Goal: Task Accomplishment & Management: Manage account settings

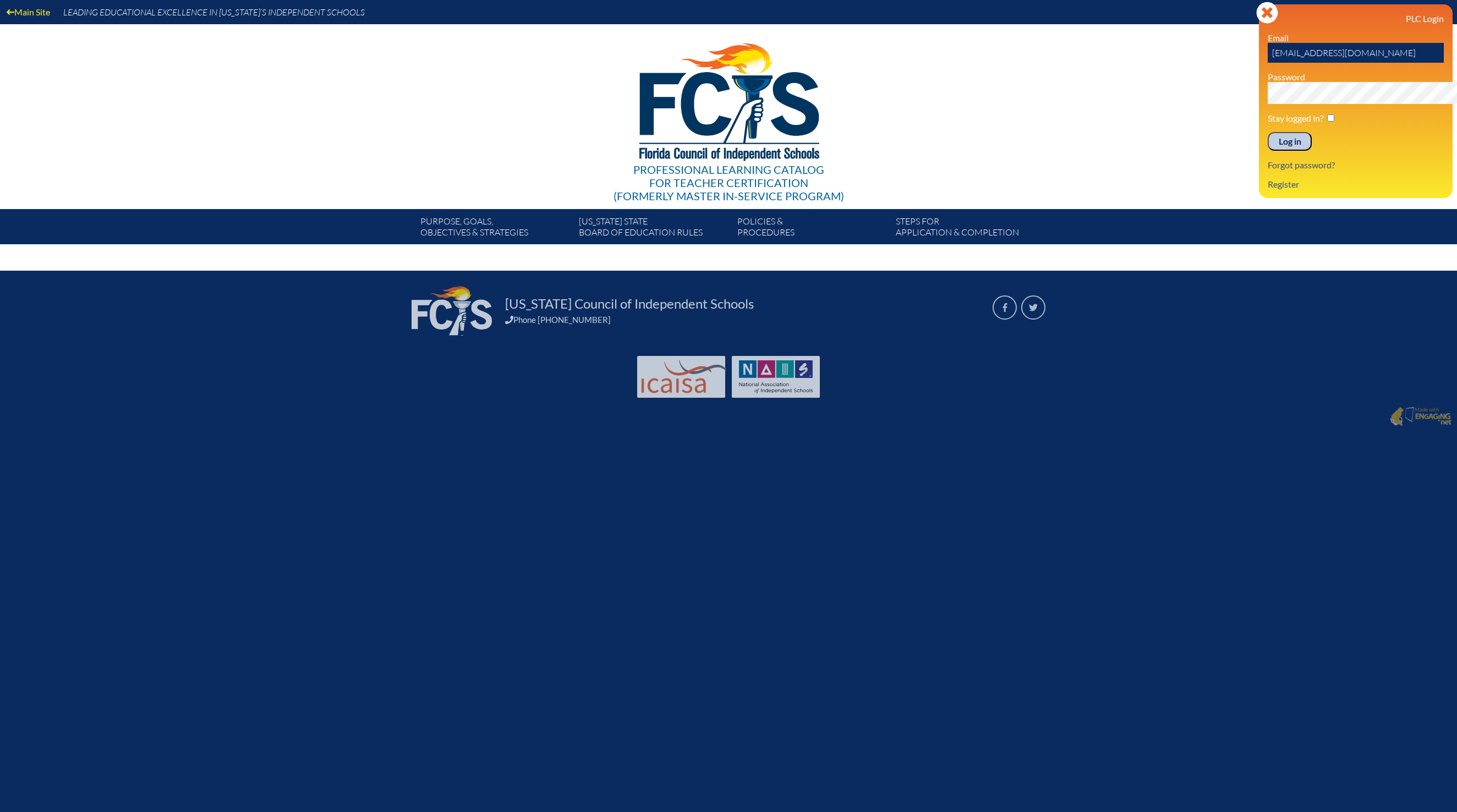
type input "[EMAIL_ADDRESS][DOMAIN_NAME]"
click at [1277, 151] on input "Log in" at bounding box center [1289, 141] width 44 height 18
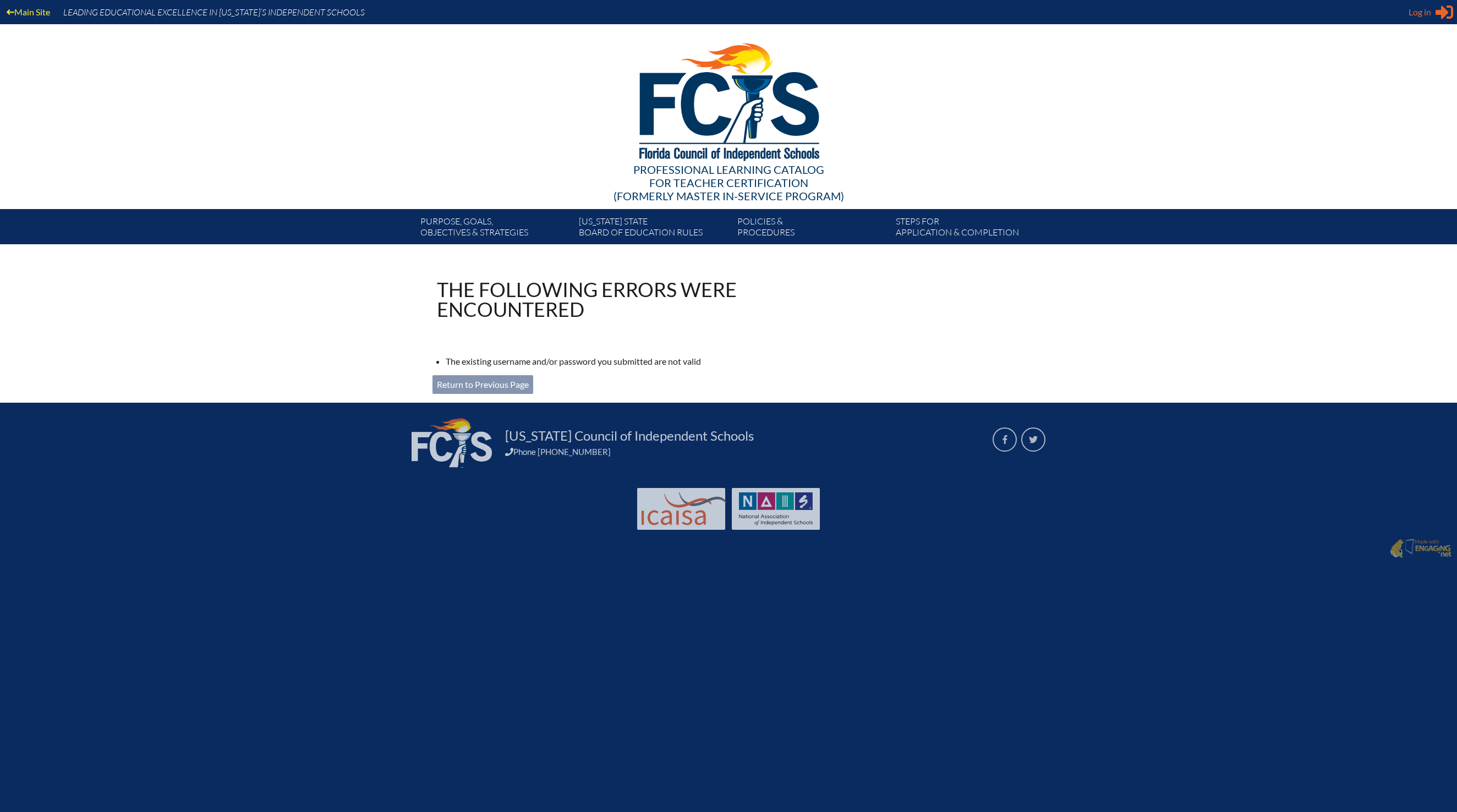
click at [1438, 19] on icon at bounding box center [1444, 13] width 18 height 14
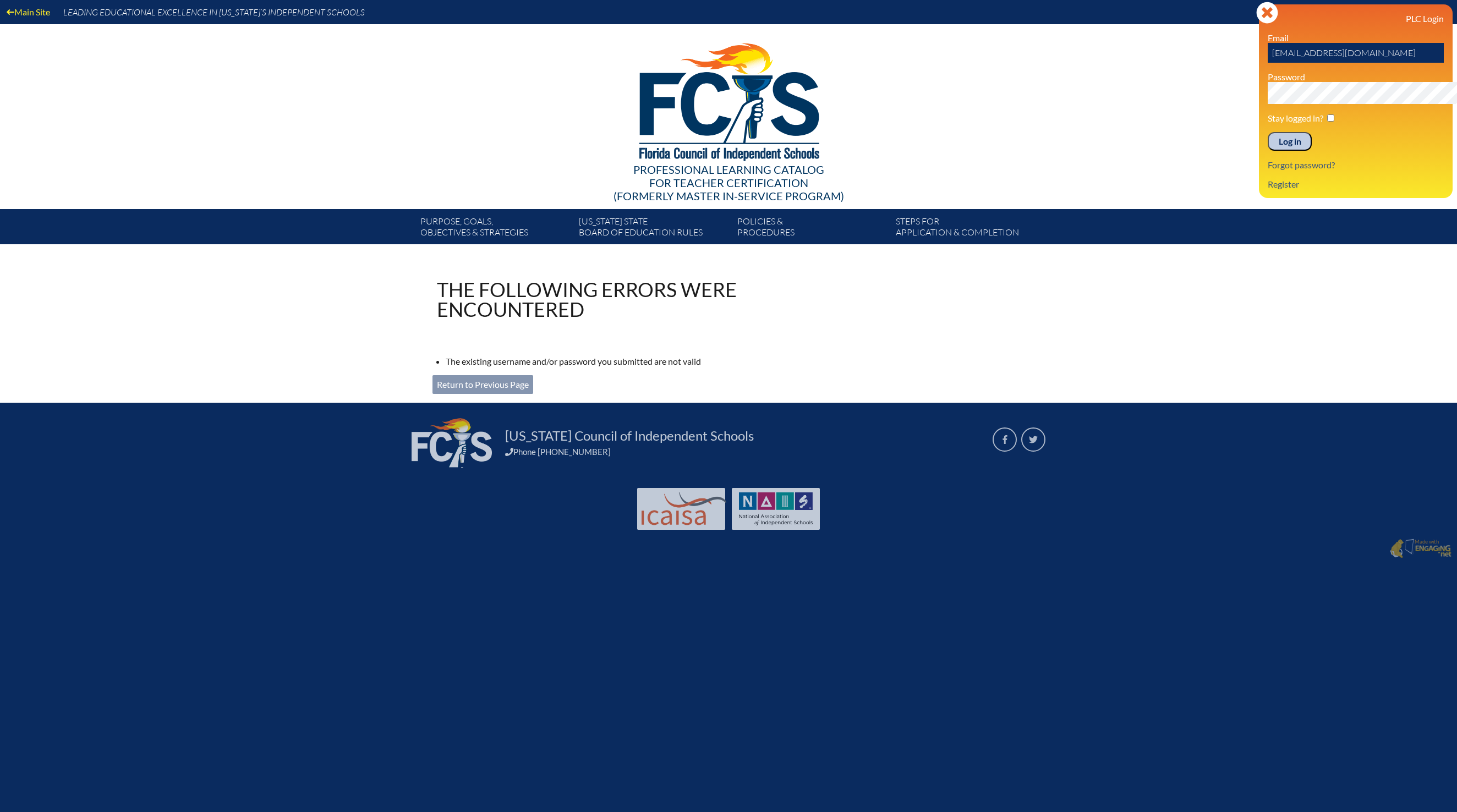
type input "[EMAIL_ADDRESS][DOMAIN_NAME]"
click at [1281, 151] on input "Log in" at bounding box center [1289, 141] width 44 height 18
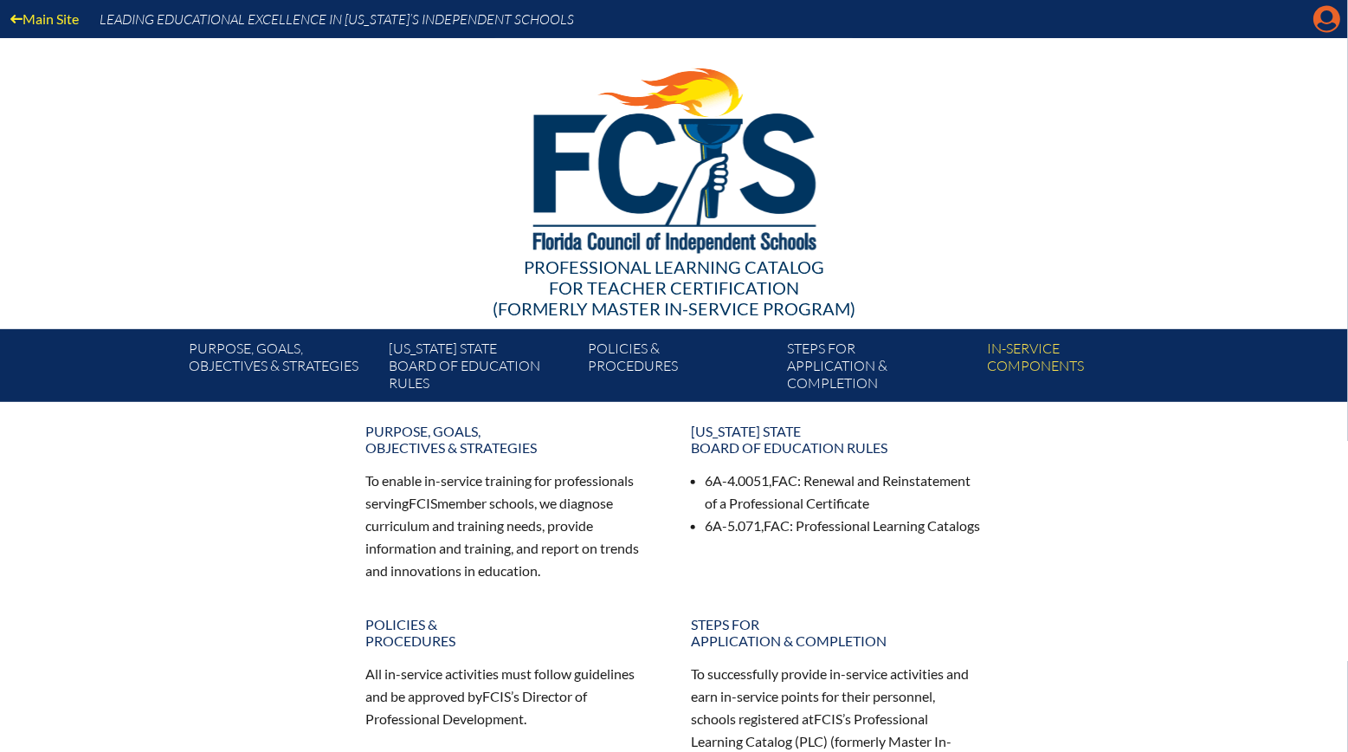
click at [1323, 31] on icon "Manage account" at bounding box center [1327, 19] width 28 height 28
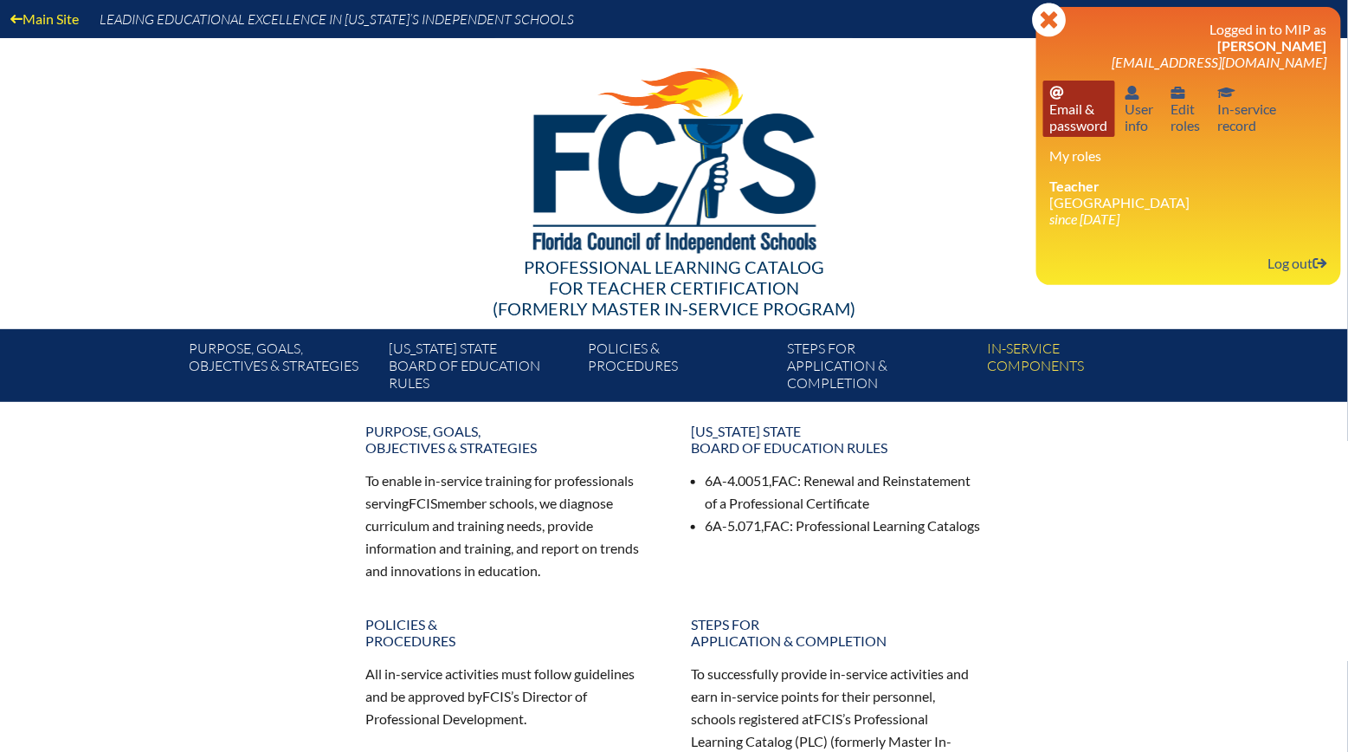
click at [1086, 119] on link "Email password Email & password" at bounding box center [1079, 109] width 72 height 56
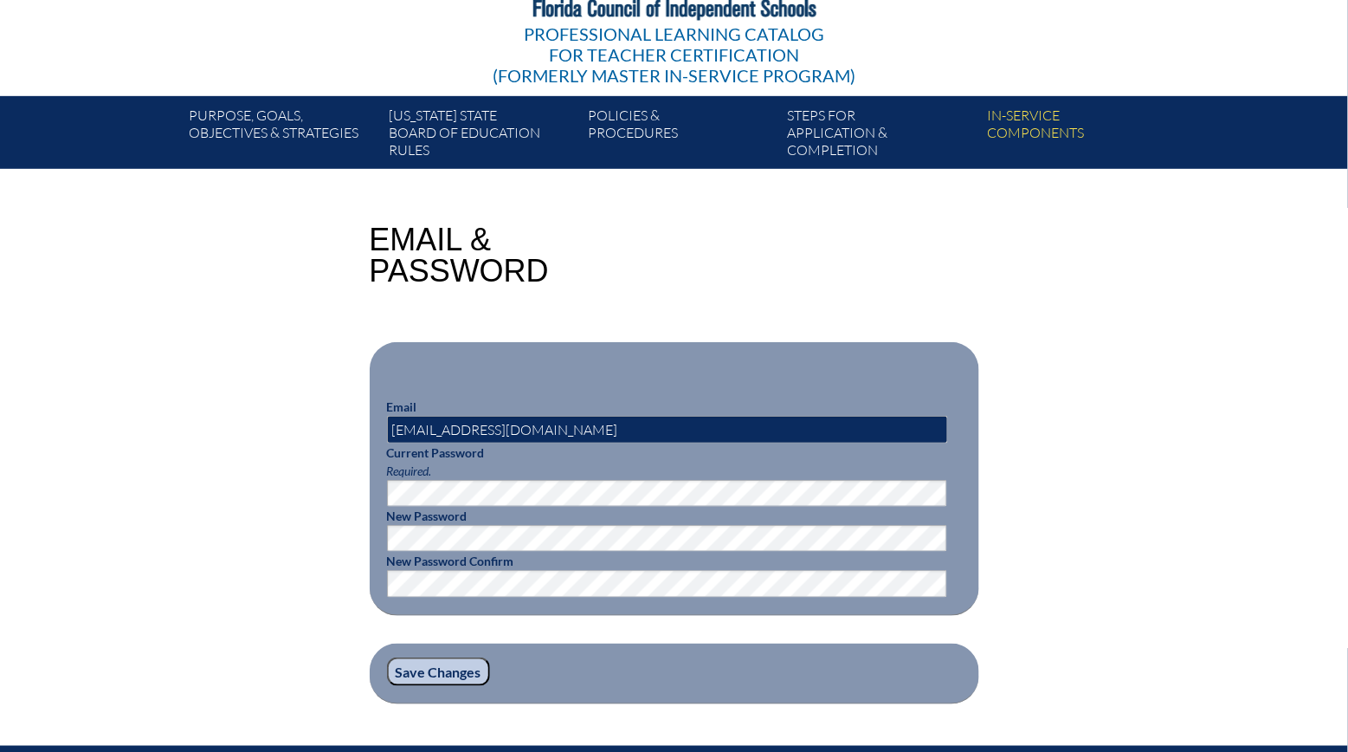
scroll to position [251, 0]
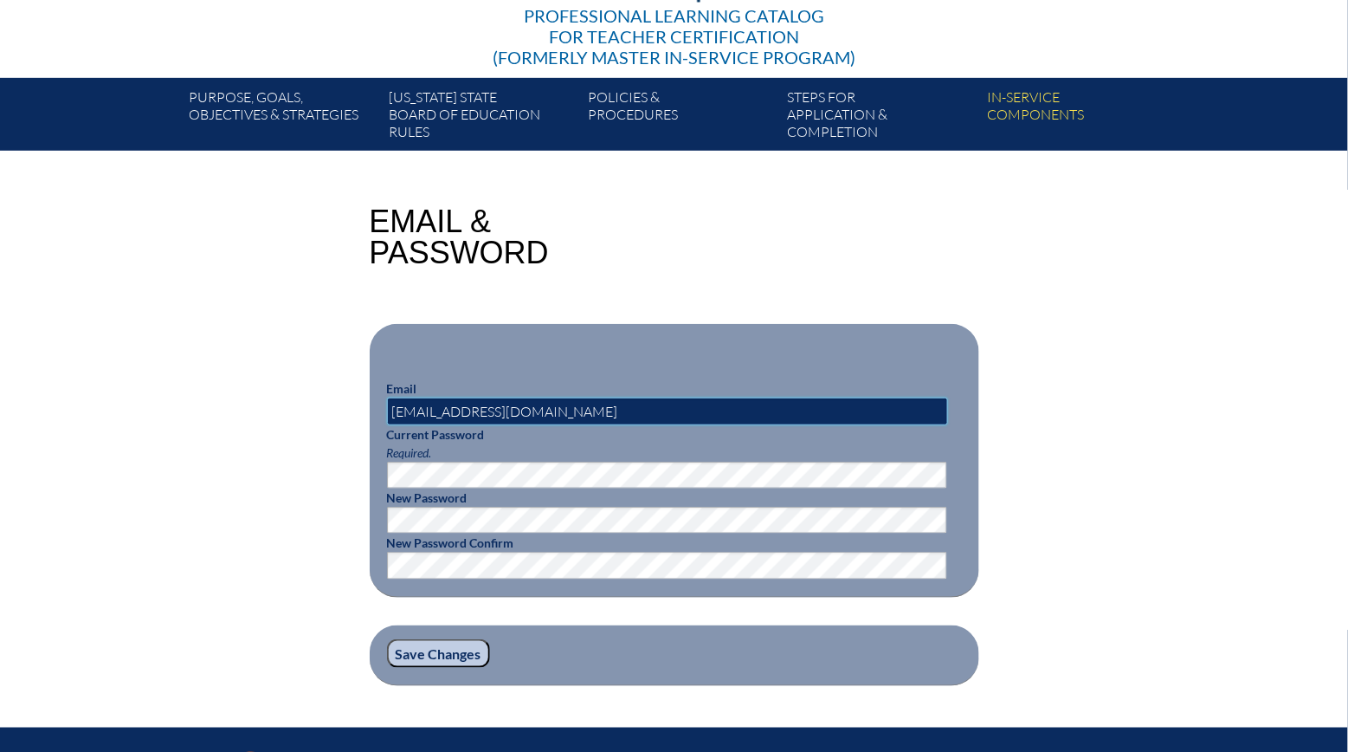
click at [526, 402] on input "[EMAIL_ADDRESS][DOMAIN_NAME]" at bounding box center [667, 411] width 561 height 28
type input "[EMAIL_ADDRESS][DOMAIN_NAME]"
click at [339, 463] on div "Email & Password Email [EMAIL_ADDRESS][DOMAIN_NAME] Current Password Required. …" at bounding box center [674, 446] width 973 height 480
